Goal: Task Accomplishment & Management: Use online tool/utility

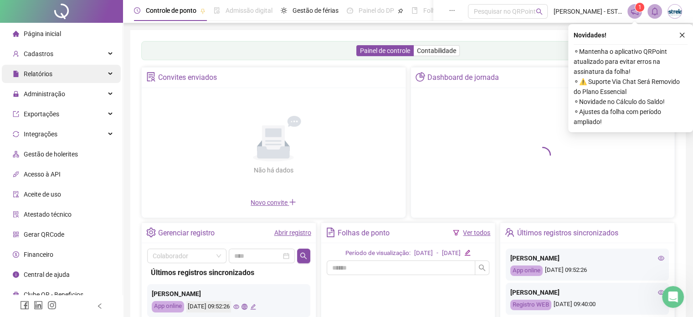
click at [53, 74] on div "Relatórios" at bounding box center [61, 74] width 119 height 18
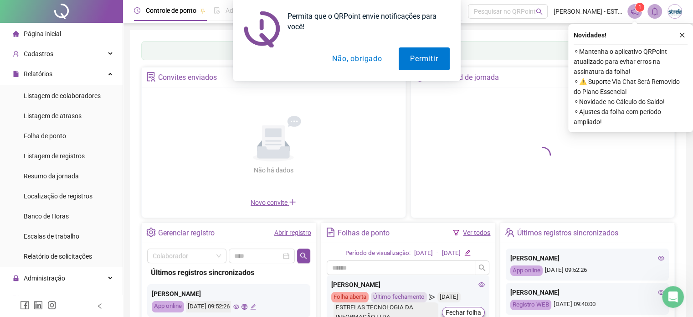
click at [351, 61] on button "Não, obrigado" at bounding box center [357, 58] width 72 height 23
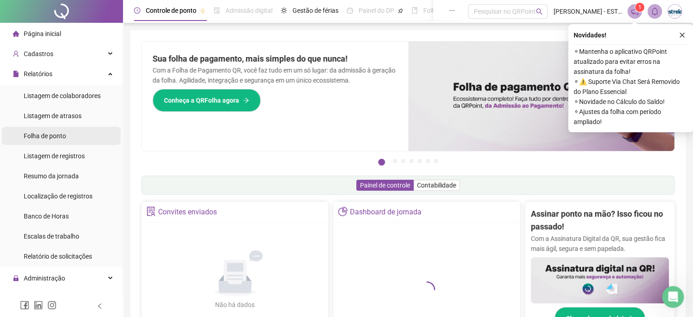
click at [58, 134] on span "Folha de ponto" at bounding box center [45, 135] width 42 height 7
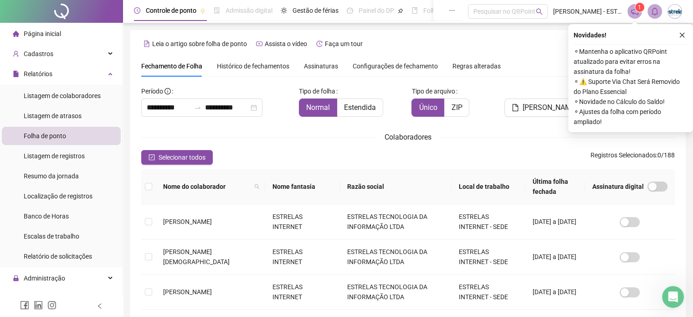
scroll to position [28, 0]
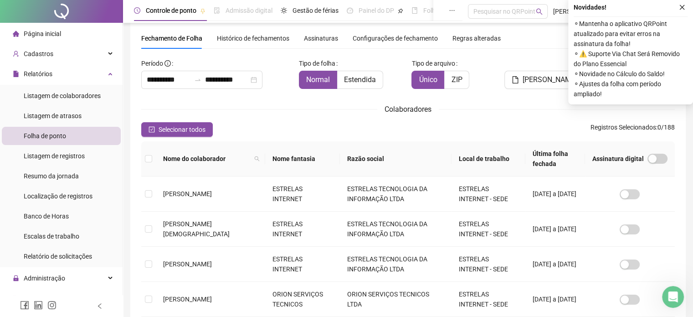
click at [681, 5] on icon "close" at bounding box center [682, 7] width 6 height 6
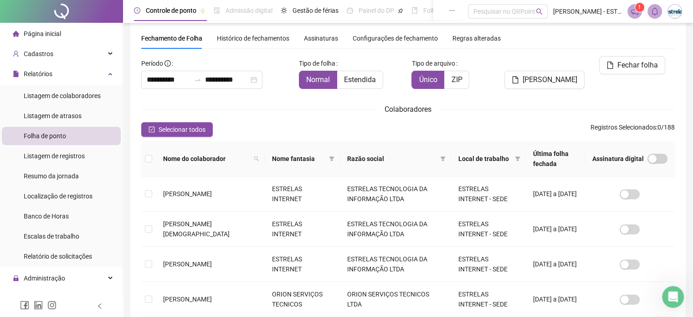
click at [47, 136] on span "Folha de ponto" at bounding box center [45, 135] width 42 height 7
click at [149, 83] on input "**********" at bounding box center [169, 79] width 44 height 11
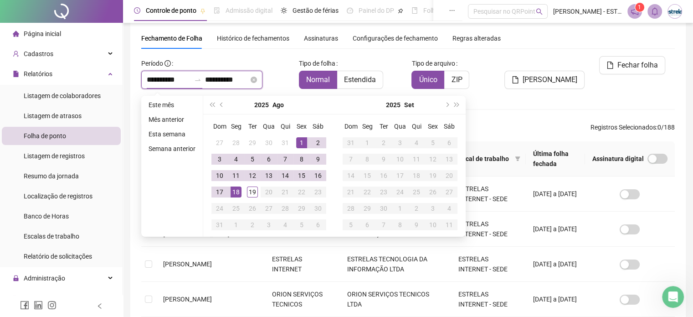
click at [146, 80] on div "**********" at bounding box center [201, 80] width 121 height 18
type input "**********"
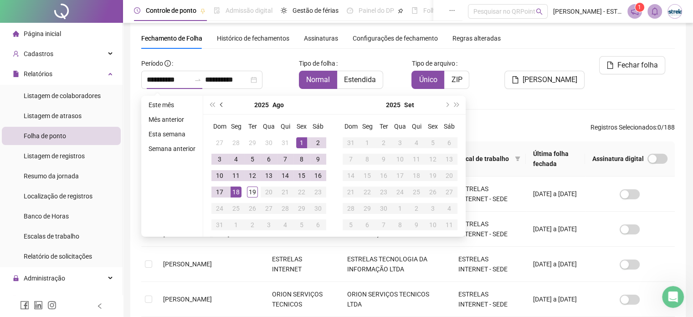
click at [222, 105] on span "prev-year" at bounding box center [222, 104] width 5 height 5
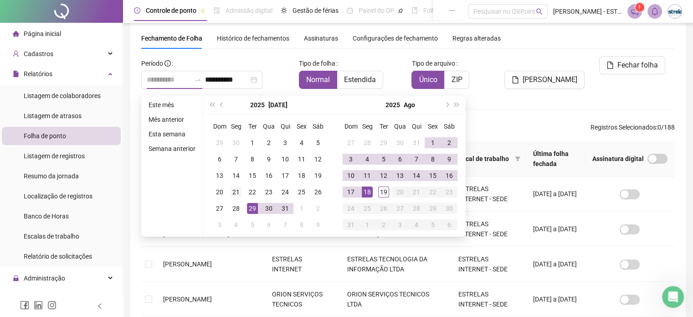
type input "**********"
click at [235, 192] on div "21" at bounding box center [235, 191] width 11 height 11
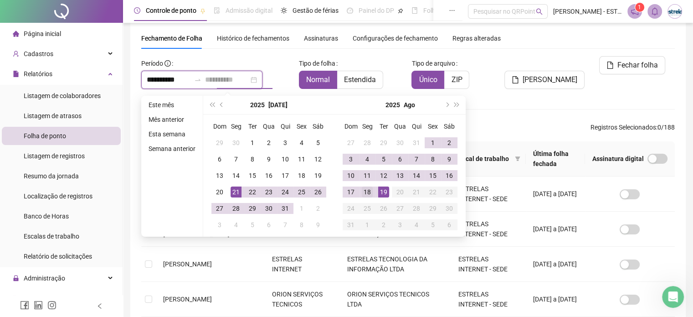
type input "**********"
click at [367, 191] on div "18" at bounding box center [367, 191] width 11 height 11
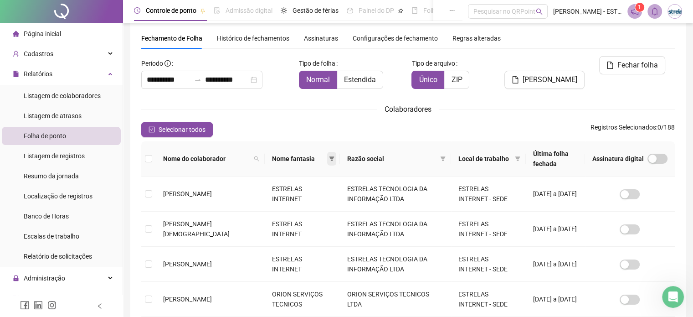
click at [329, 159] on icon "filter" at bounding box center [331, 158] width 5 height 5
click at [230, 191] on li "ORION SERVIÇOS TECNICOS" at bounding box center [275, 191] width 104 height 15
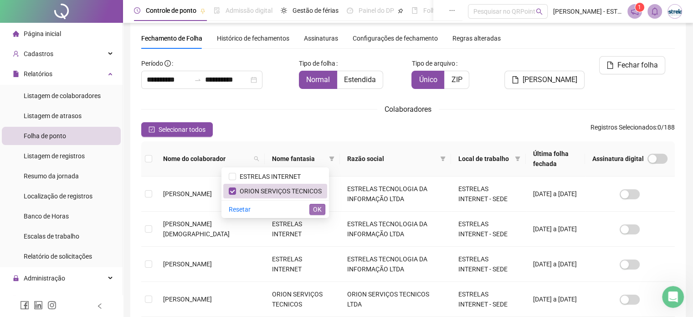
click at [315, 207] on span "OK" at bounding box center [317, 209] width 9 height 10
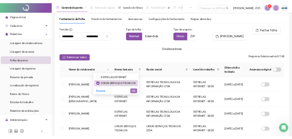
scroll to position [23, 0]
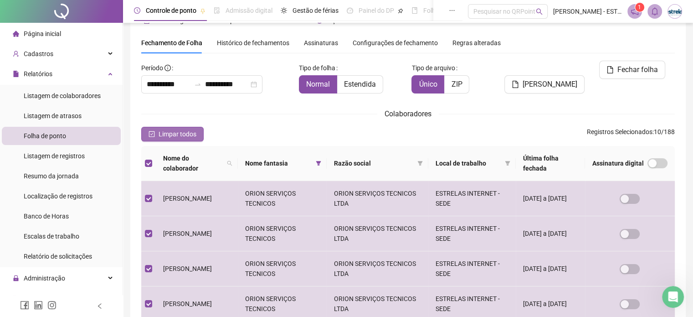
click at [171, 136] on span "Limpar todos" at bounding box center [178, 134] width 38 height 10
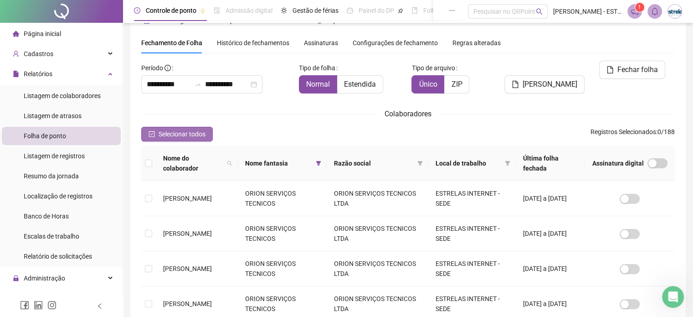
click at [180, 132] on span "Selecionar todos" at bounding box center [182, 134] width 47 height 10
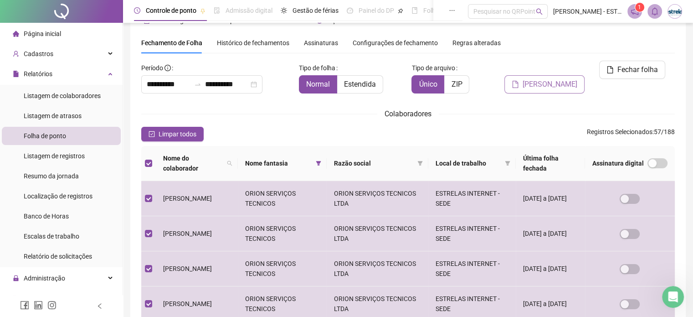
click at [548, 79] on span "[PERSON_NAME]" at bounding box center [549, 84] width 55 height 11
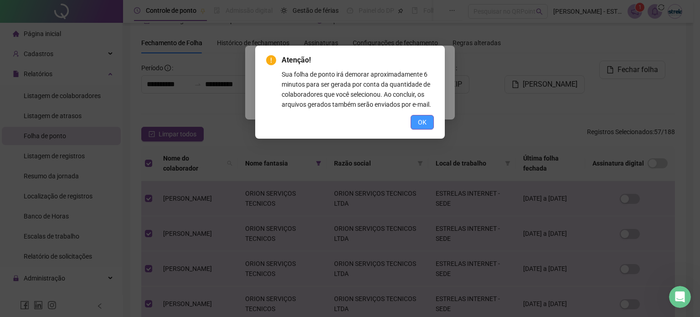
click at [423, 118] on span "OK" at bounding box center [422, 122] width 9 height 10
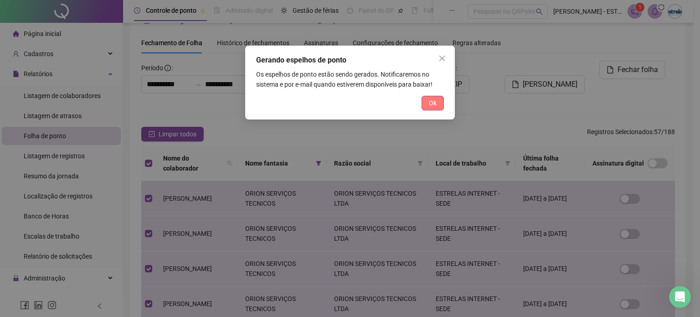
click at [430, 105] on span "Ok" at bounding box center [433, 103] width 8 height 10
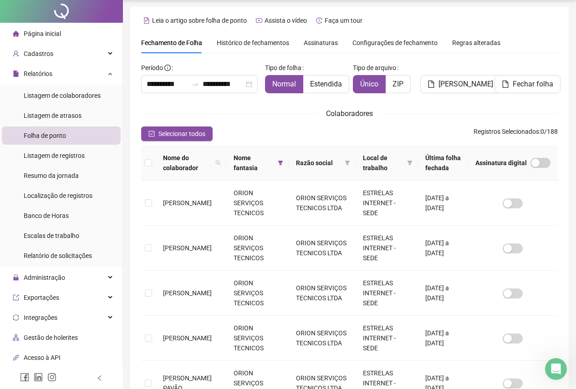
scroll to position [0, 0]
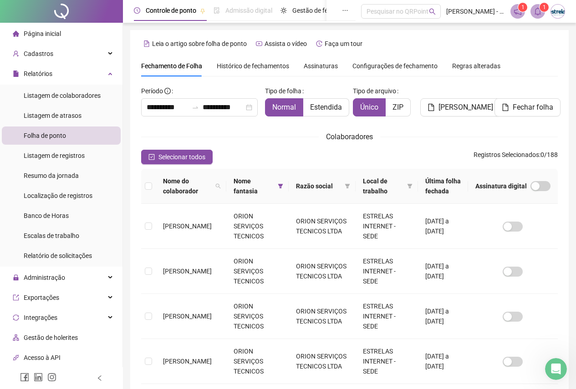
click at [533, 10] on span at bounding box center [538, 11] width 15 height 15
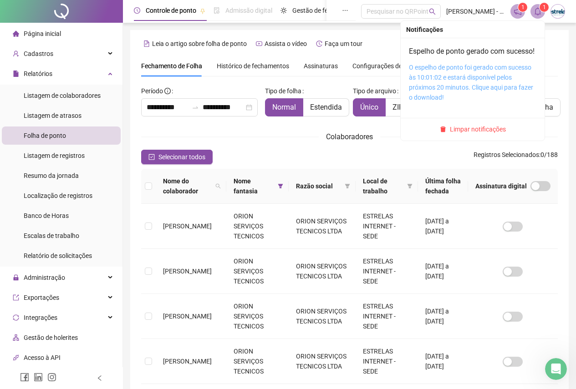
click at [455, 92] on div "O espelho de ponto foi gerado com sucesso às 10:01:02 e estará disponível pelos…" at bounding box center [473, 82] width 128 height 40
click at [459, 82] on link "O espelho de ponto foi gerado com sucesso às 10:01:02 e estará disponível pelos…" at bounding box center [471, 82] width 124 height 37
click at [537, 15] on span at bounding box center [538, 11] width 15 height 15
click at [538, 15] on icon "bell" at bounding box center [538, 11] width 6 height 8
click at [481, 134] on span "Limpar notificações" at bounding box center [478, 129] width 56 height 10
